Goal: Task Accomplishment & Management: Use online tool/utility

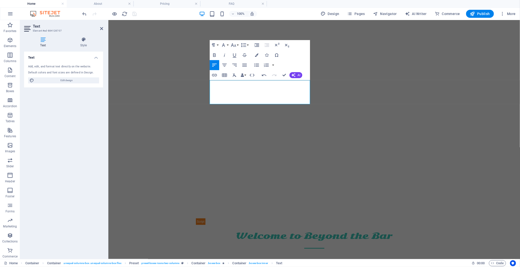
scroll to position [704, 0]
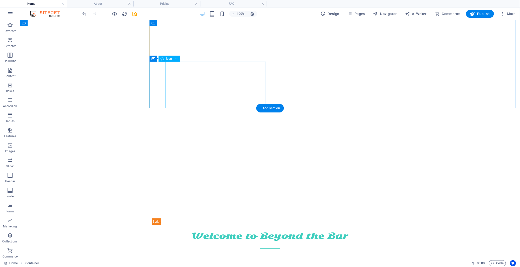
scroll to position [362, 0]
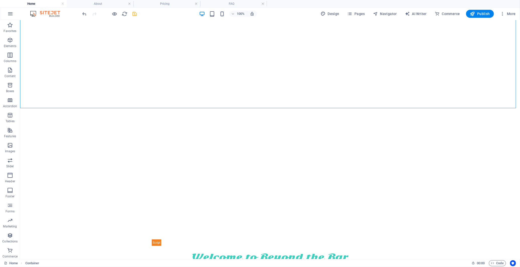
click at [134, 13] on icon "save" at bounding box center [135, 14] width 6 height 6
click at [475, 13] on icon "button" at bounding box center [472, 13] width 5 height 5
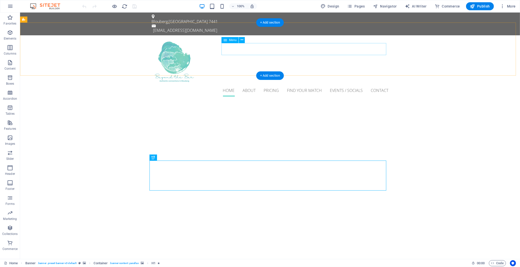
click at [245, 84] on nav "Home About Pricing Find Your Match Events / Socials Contact" at bounding box center [269, 90] width 237 height 12
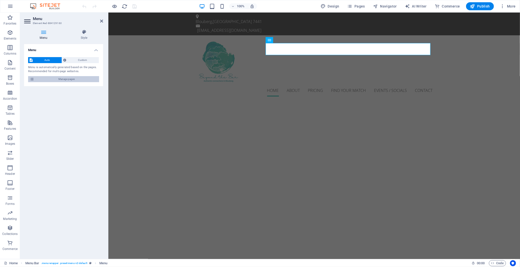
click at [68, 79] on span "Manage pages" at bounding box center [67, 79] width 62 height 6
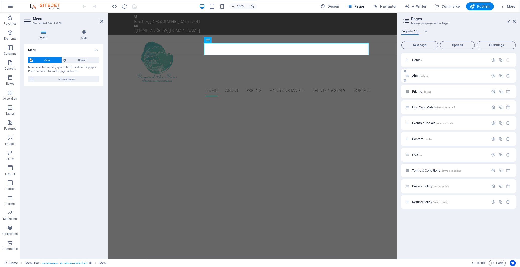
click at [415, 78] on div "About /about" at bounding box center [446, 76] width 83 height 6
click at [416, 75] on span "About /about" at bounding box center [420, 76] width 17 height 4
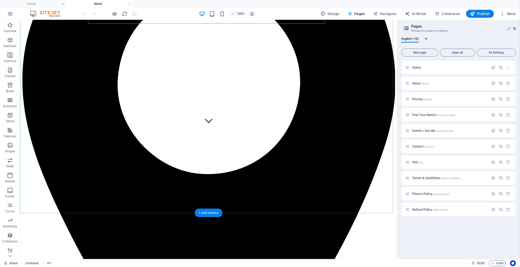
scroll to position [139, 0]
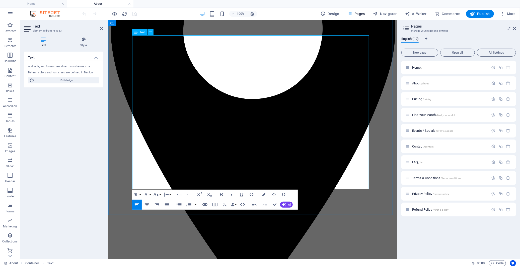
click at [136, 13] on div at bounding box center [109, 14] width 56 height 8
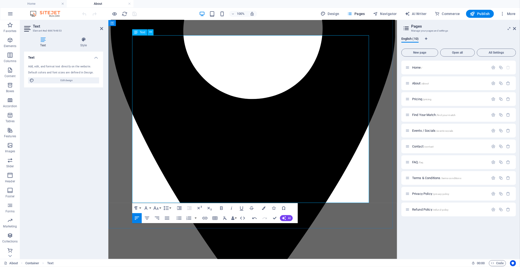
drag, startPoint x: 308, startPoint y: 127, endPoint x: 133, endPoint y: 124, distance: 175.5
click at [221, 207] on icon "button" at bounding box center [221, 208] width 6 height 6
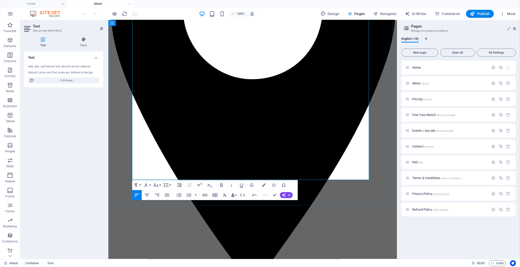
scroll to position [167, 0]
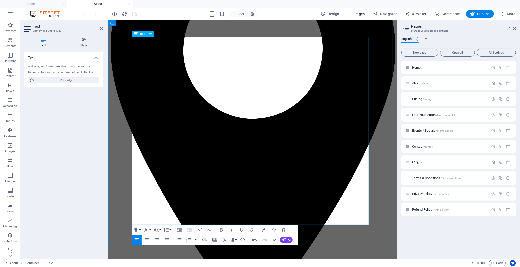
scroll to position [111, 0]
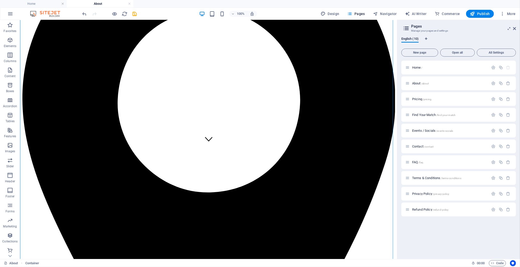
click at [135, 14] on icon "save" at bounding box center [135, 14] width 6 height 6
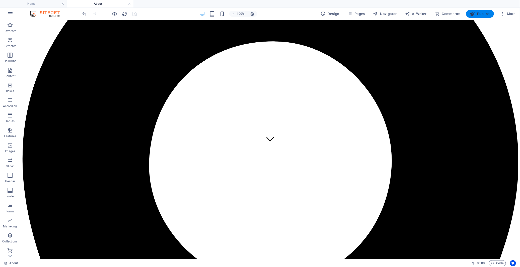
click at [467, 16] on span "Publish" at bounding box center [480, 13] width 20 height 5
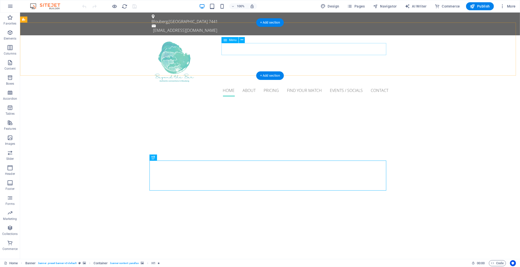
click at [270, 84] on nav "Home About Pricing Find Your Match Events / Socials Contact" at bounding box center [269, 90] width 237 height 12
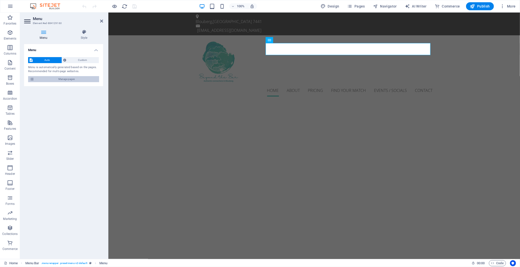
click at [83, 77] on span "Manage pages" at bounding box center [67, 79] width 62 height 6
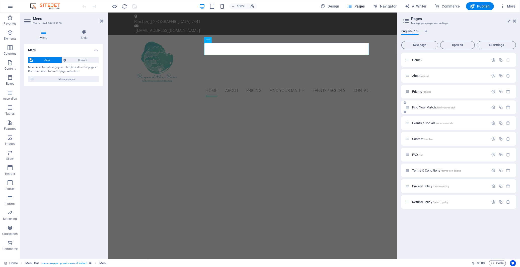
click at [427, 107] on span "Find Your Match /find-your-match" at bounding box center [433, 108] width 43 height 4
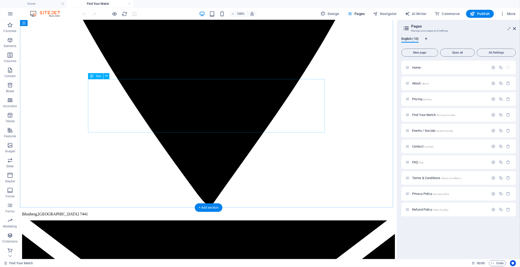
scroll to position [418, 0]
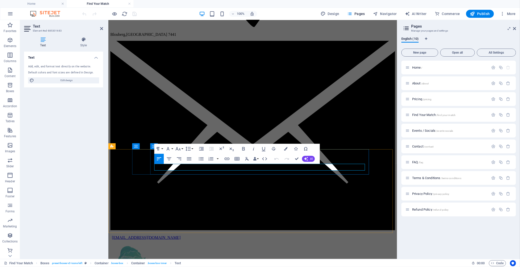
click at [178, 149] on icon "button" at bounding box center [177, 149] width 5 height 4
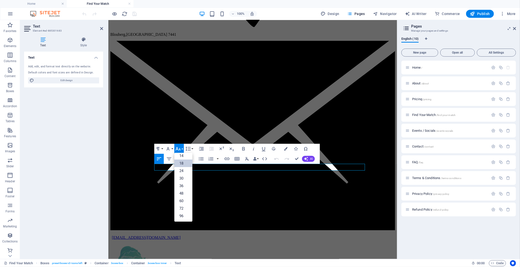
scroll to position [40, 0]
click at [182, 156] on link "14" at bounding box center [183, 156] width 18 height 8
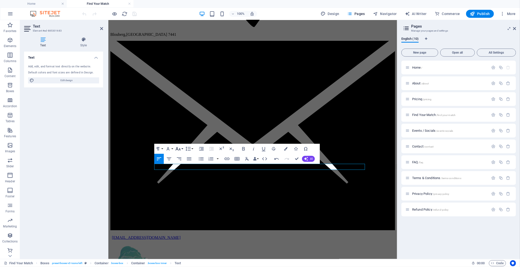
click at [178, 149] on icon "button" at bounding box center [177, 149] width 5 height 4
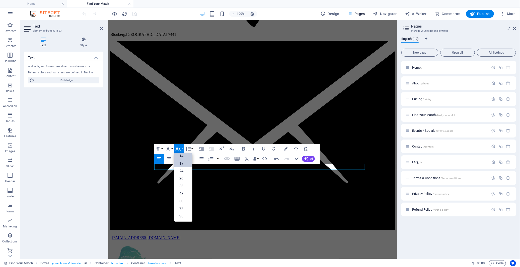
click at [181, 163] on link "18" at bounding box center [183, 164] width 18 height 8
